Goal: Transaction & Acquisition: Purchase product/service

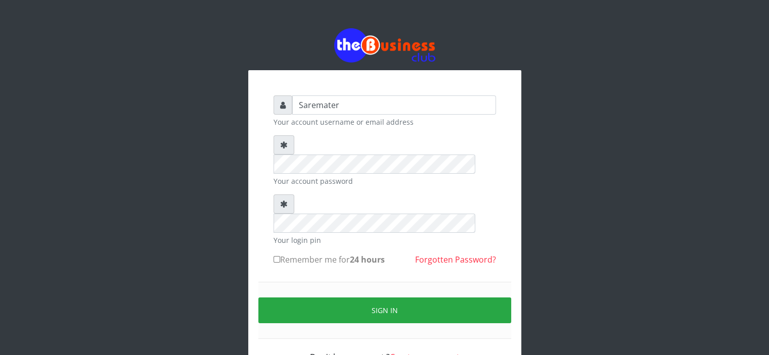
type input "Saremater"
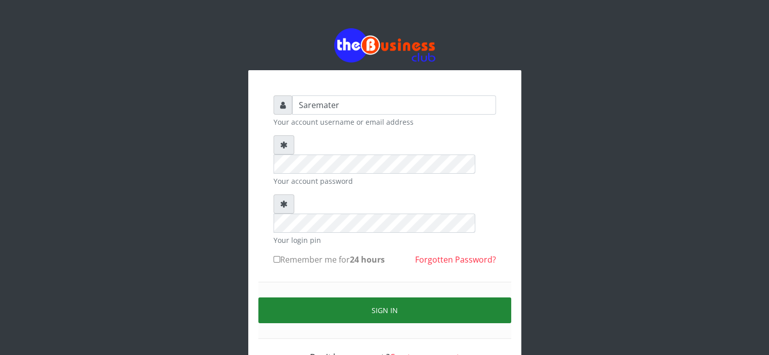
click at [363, 298] on button "Sign in" at bounding box center [384, 311] width 253 height 26
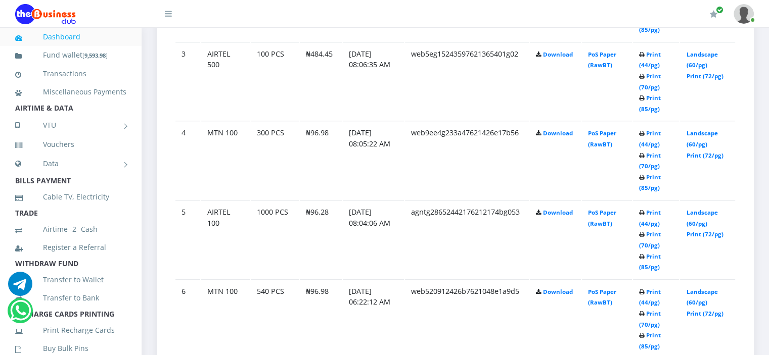
scroll to position [761, 0]
click at [694, 209] on link "Landscape (60/pg)" at bounding box center [701, 217] width 31 height 19
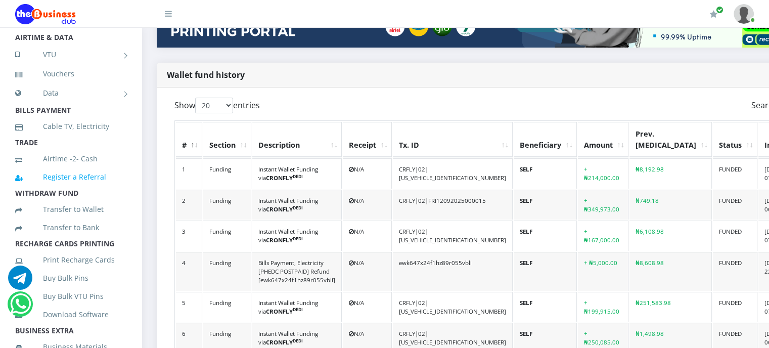
scroll to position [74, 0]
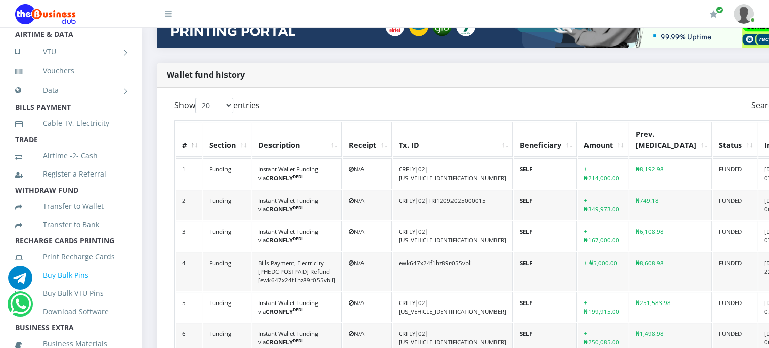
click at [70, 287] on link "Buy Bulk Pins" at bounding box center [70, 274] width 111 height 23
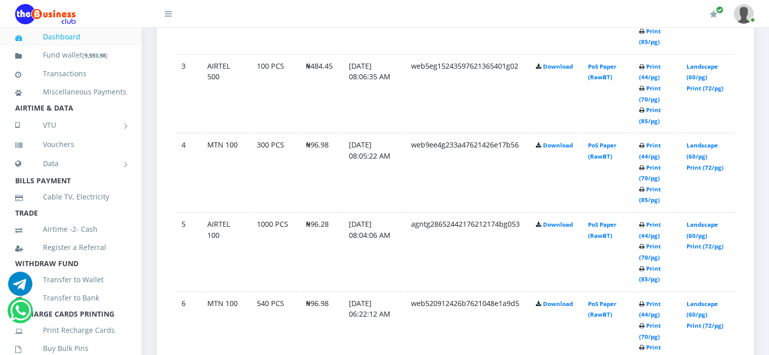
scroll to position [749, 0]
click at [697, 242] on link "Print (72/pg)" at bounding box center [704, 246] width 37 height 8
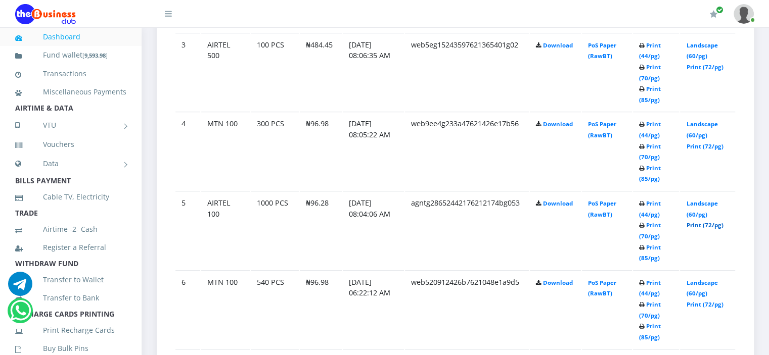
scroll to position [771, 0]
click at [700, 142] on link "Print (72/pg)" at bounding box center [704, 146] width 37 height 8
click at [698, 65] on link "Print (72/pg)" at bounding box center [704, 66] width 37 height 8
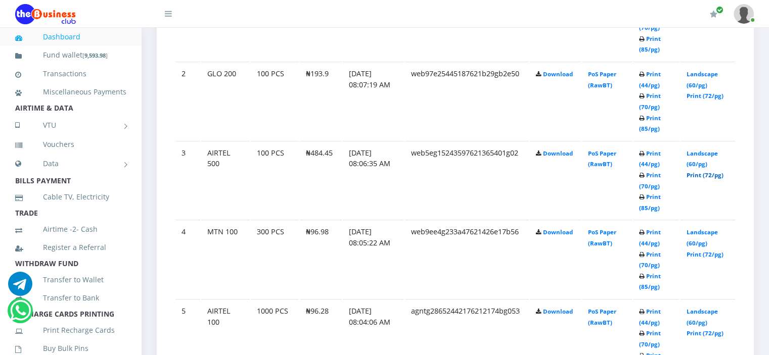
scroll to position [658, 0]
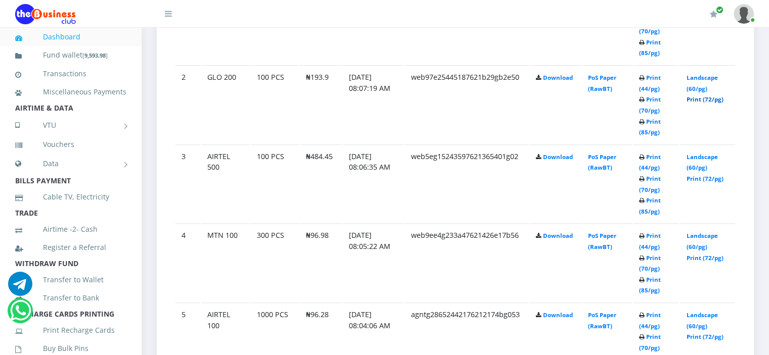
click at [705, 97] on link "Print (72/pg)" at bounding box center [704, 100] width 37 height 8
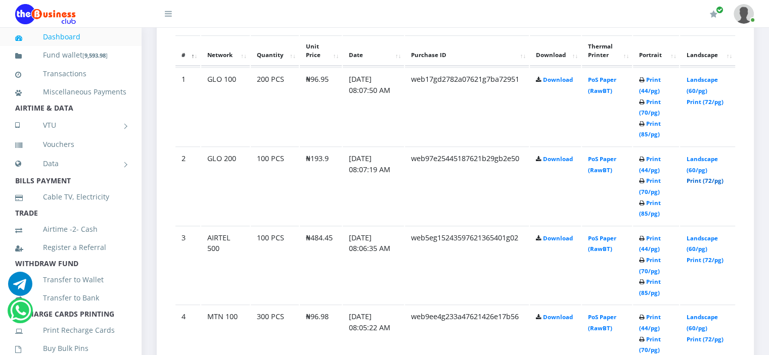
scroll to position [567, 0]
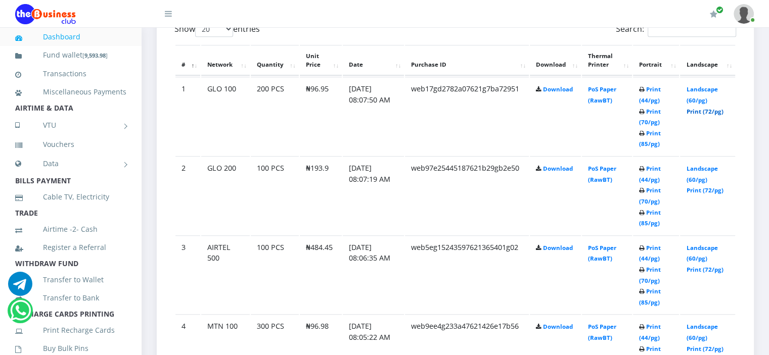
click at [697, 109] on link "Print (72/pg)" at bounding box center [704, 112] width 37 height 8
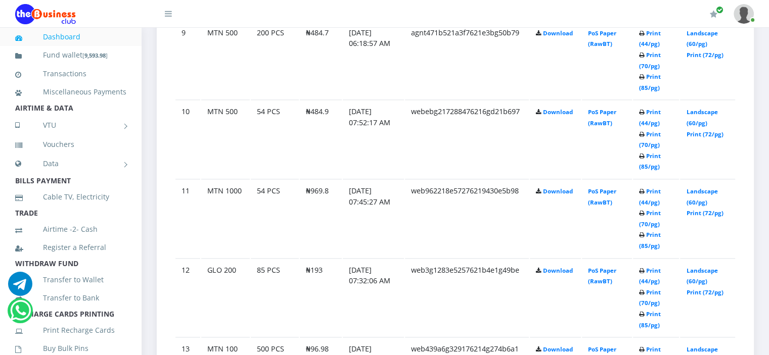
scroll to position [1270, 0]
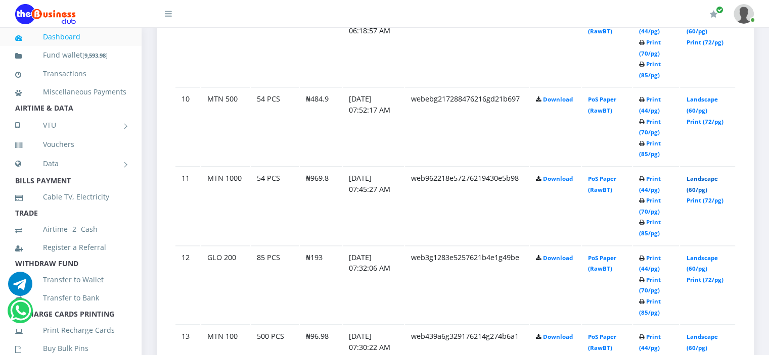
click at [698, 175] on link "Landscape (60/pg)" at bounding box center [701, 184] width 31 height 19
